Goal: Navigation & Orientation: Go to known website

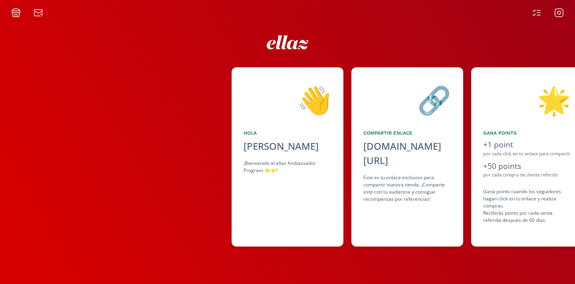
scroll to position [0, 479]
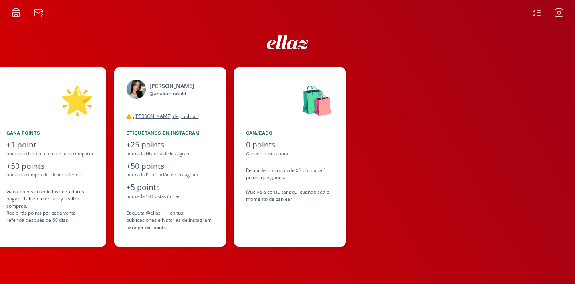
scroll to position [0, 479]
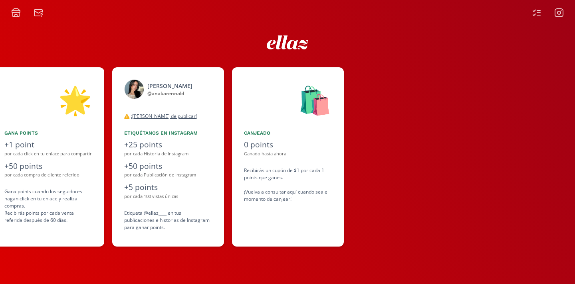
scroll to position [0, 479]
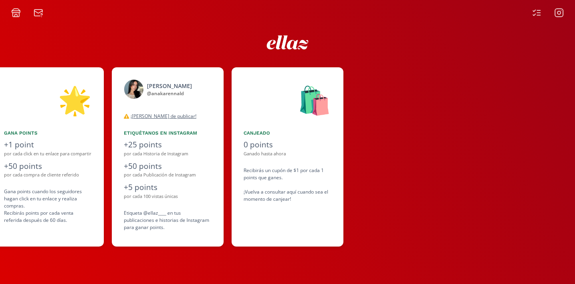
click at [283, 143] on div "0 points" at bounding box center [287, 145] width 88 height 12
